Goal: Navigation & Orientation: Find specific page/section

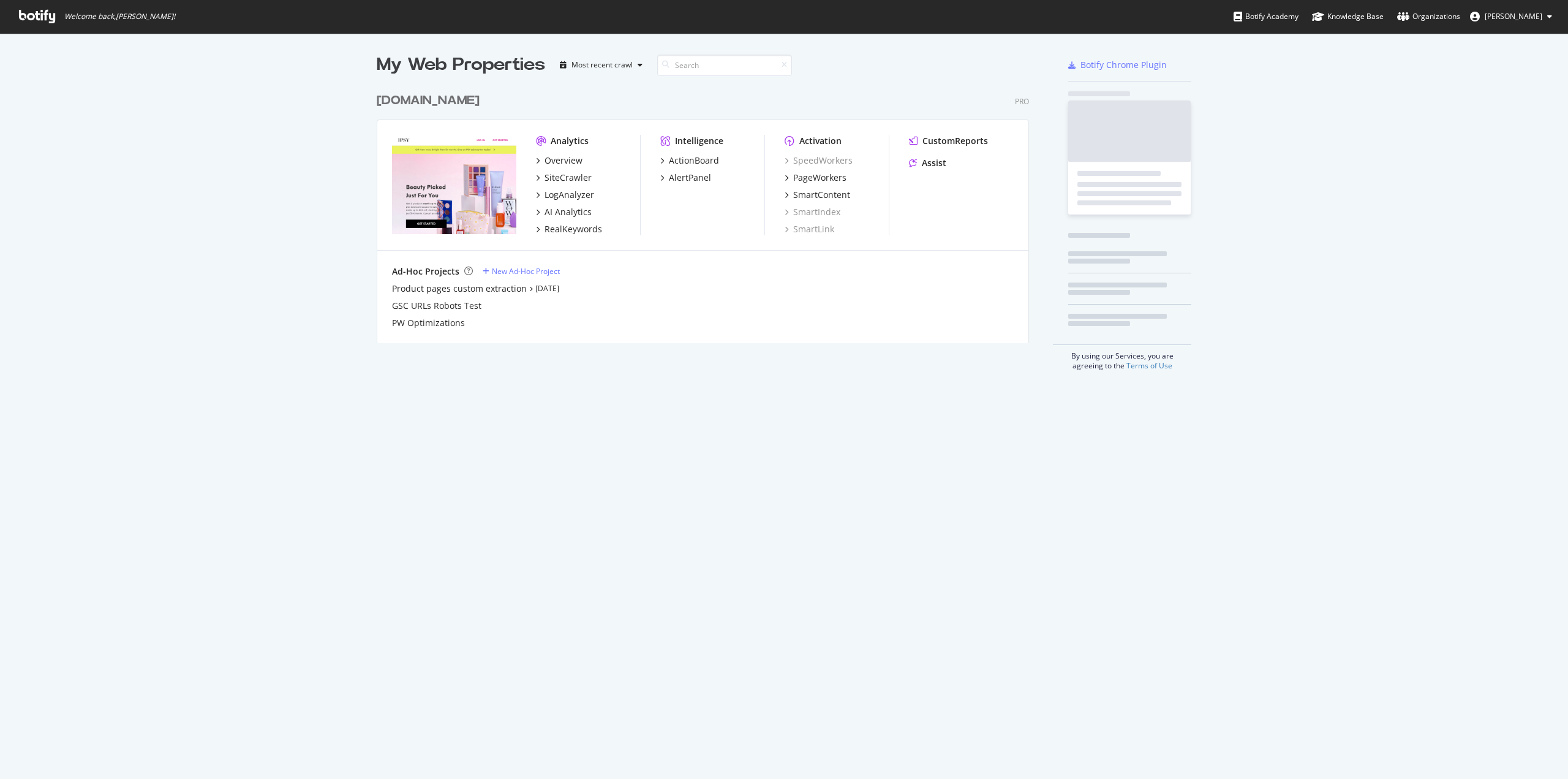
scroll to position [769, 1550]
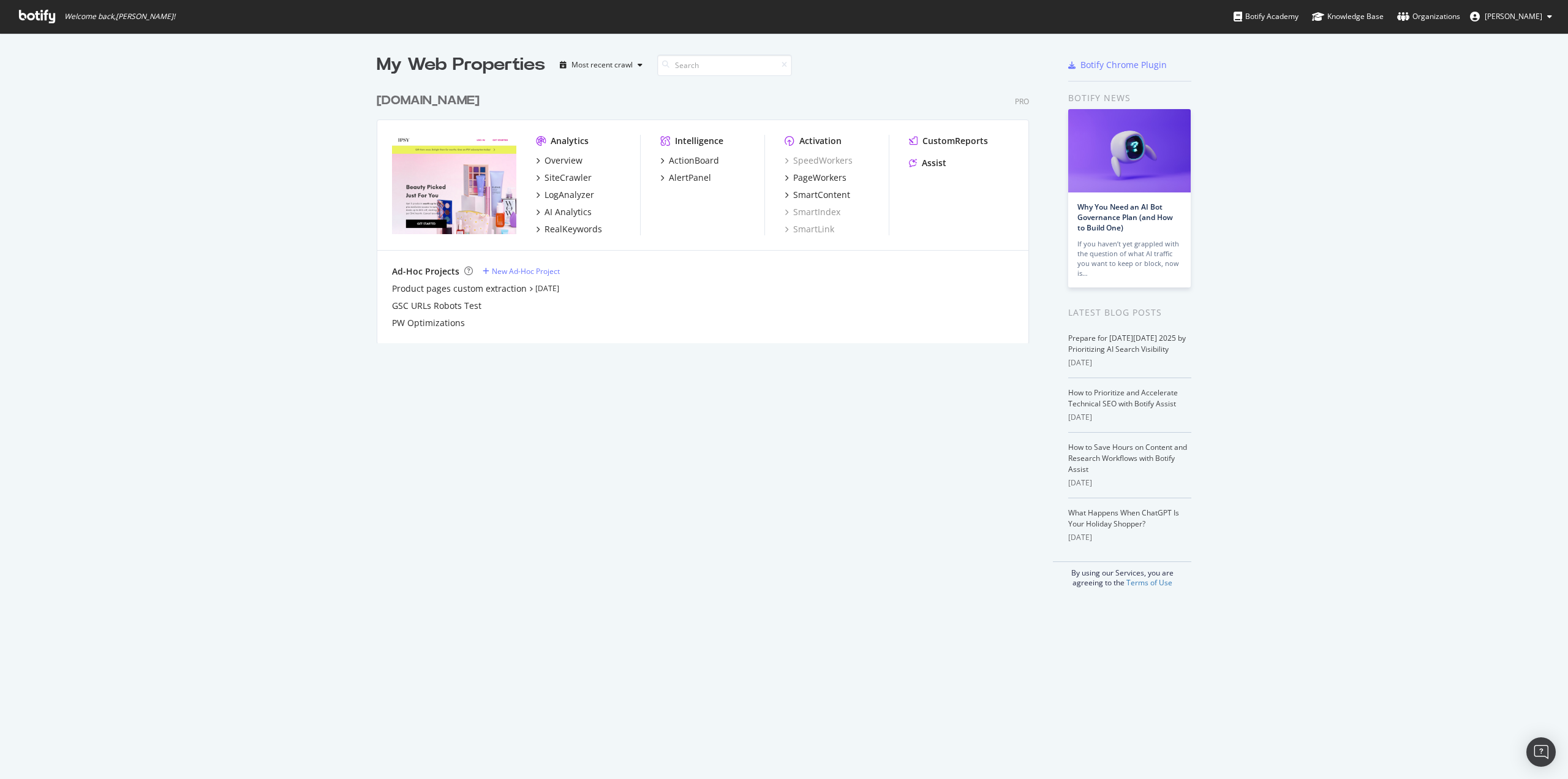
click at [1454, 128] on div "My Web Properties Most recent crawl ipsy.com Pro Analytics Overview SiteCrawler…" at bounding box center [784, 319] width 1568 height 574
drag, startPoint x: 1472, startPoint y: 242, endPoint x: 1469, endPoint y: 236, distance: 6.7
click at [1472, 242] on div "My Web Properties Most recent crawl ipsy.com Pro Analytics Overview SiteCrawler…" at bounding box center [784, 319] width 1568 height 574
